Goal: Information Seeking & Learning: Learn about a topic

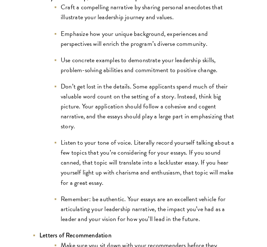
scroll to position [754, 0]
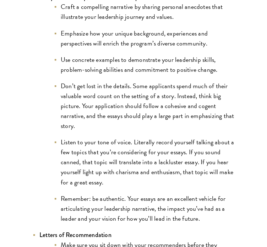
click at [114, 137] on li "Listen to your tone of voice. Literally record yourself talking about a few top…" at bounding box center [144, 162] width 181 height 50
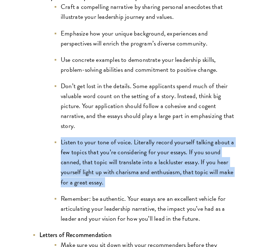
drag, startPoint x: 114, startPoint y: 136, endPoint x: 116, endPoint y: 157, distance: 20.8
click at [116, 157] on li "Listen to your tone of voice. Literally record yourself talking about a few top…" at bounding box center [144, 162] width 181 height 50
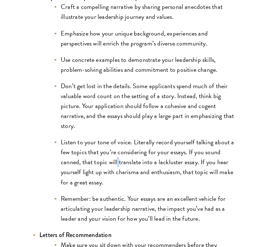
click at [116, 157] on li "Listen to your tone of voice. Literally record yourself talking about a few top…" at bounding box center [144, 162] width 181 height 50
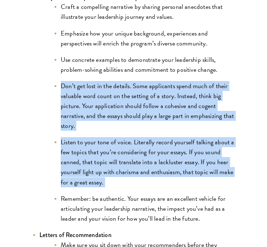
drag, startPoint x: 116, startPoint y: 157, endPoint x: 111, endPoint y: 98, distance: 59.2
click at [111, 98] on ul "Craft a compelling narrative by sharing personal anecdotes that illustrate your…" at bounding box center [136, 112] width 195 height 221
click at [111, 98] on li "Don’t get lost in the details. Some applicants spend much of their valuable wor…" at bounding box center [144, 106] width 181 height 50
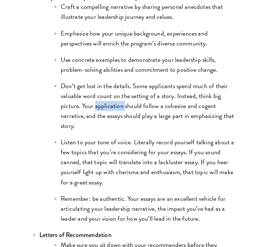
click at [111, 98] on li "Don’t get lost in the details. Some applicants spend much of their valuable wor…" at bounding box center [144, 106] width 181 height 50
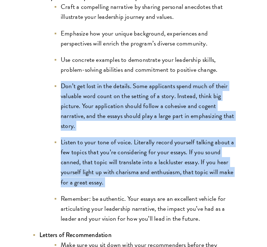
drag, startPoint x: 111, startPoint y: 98, endPoint x: 115, endPoint y: 149, distance: 52.0
click at [115, 149] on ul "Craft a compelling narrative by sharing personal anecdotes that illustrate your…" at bounding box center [136, 112] width 195 height 221
click at [115, 149] on li "Listen to your tone of voice. Literally record yourself talking about a few top…" at bounding box center [144, 162] width 181 height 50
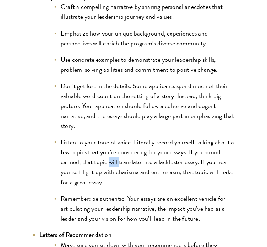
click at [115, 149] on li "Listen to your tone of voice. Literally record yourself talking about a few top…" at bounding box center [144, 162] width 181 height 50
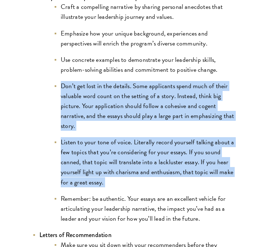
drag, startPoint x: 115, startPoint y: 149, endPoint x: 114, endPoint y: 88, distance: 61.8
click at [114, 88] on ul "Craft a compelling narrative by sharing personal anecdotes that illustrate your…" at bounding box center [136, 112] width 195 height 221
click at [114, 88] on li "Don’t get lost in the details. Some applicants spend much of their valuable wor…" at bounding box center [144, 106] width 181 height 50
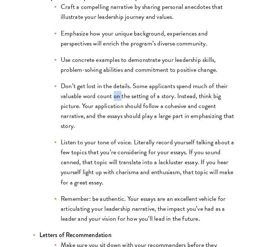
click at [114, 88] on li "Don’t get lost in the details. Some applicants spend much of their valuable wor…" at bounding box center [144, 106] width 181 height 50
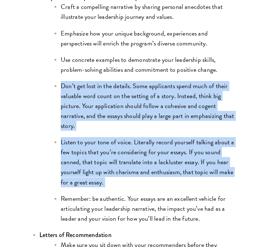
drag, startPoint x: 114, startPoint y: 88, endPoint x: 118, endPoint y: 169, distance: 81.4
click at [118, 169] on ul "Craft a compelling narrative by sharing personal anecdotes that illustrate your…" at bounding box center [136, 112] width 195 height 221
click at [118, 169] on li "Listen to your tone of voice. Literally record yourself talking about a few top…" at bounding box center [144, 162] width 181 height 50
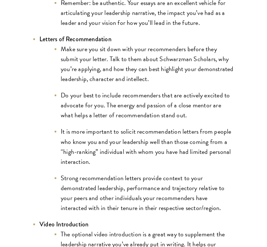
scroll to position [950, 0]
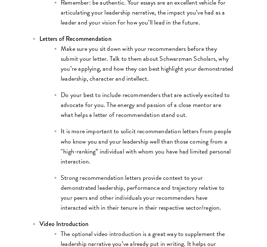
click at [126, 45] on li "Make sure you sit down with your recommenders before they submit your letter. T…" at bounding box center [144, 64] width 181 height 40
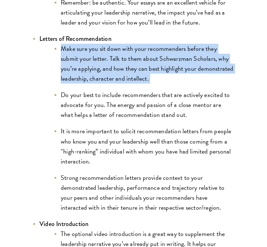
drag, startPoint x: 126, startPoint y: 45, endPoint x: 129, endPoint y: 71, distance: 26.2
click at [129, 71] on li "Make sure you sit down with your recommenders before they submit your letter. T…" at bounding box center [144, 64] width 181 height 40
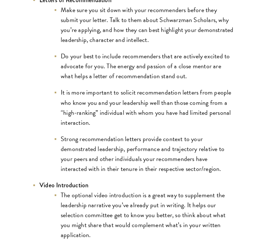
scroll to position [990, 0]
